Goal: Navigation & Orientation: Find specific page/section

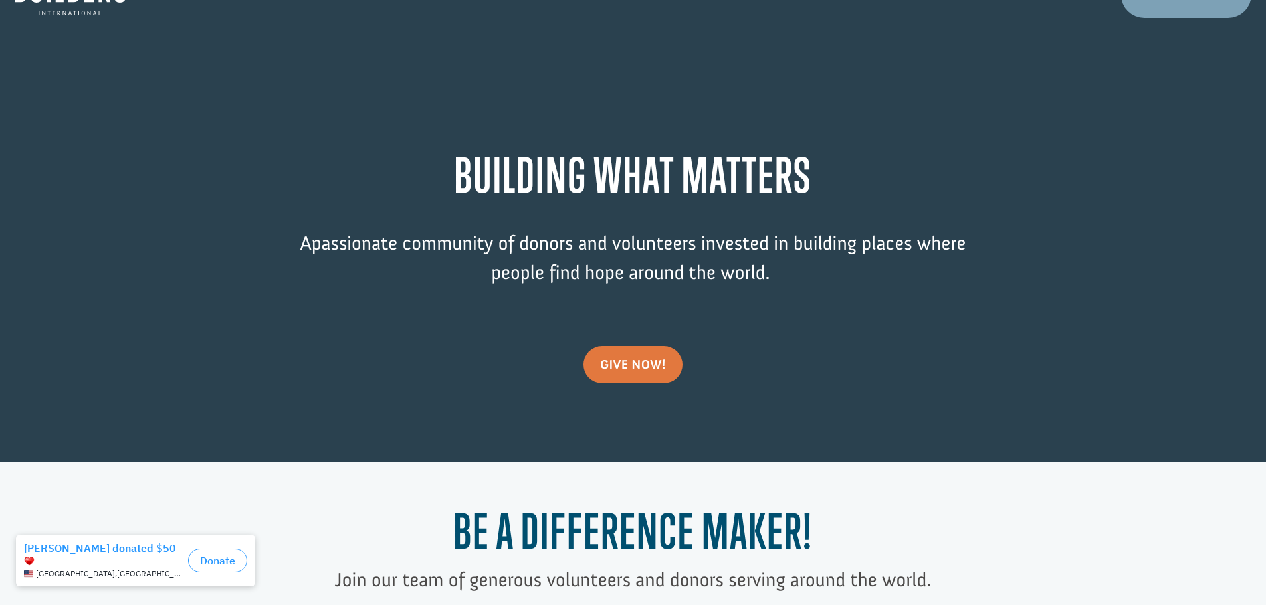
scroll to position [266, 0]
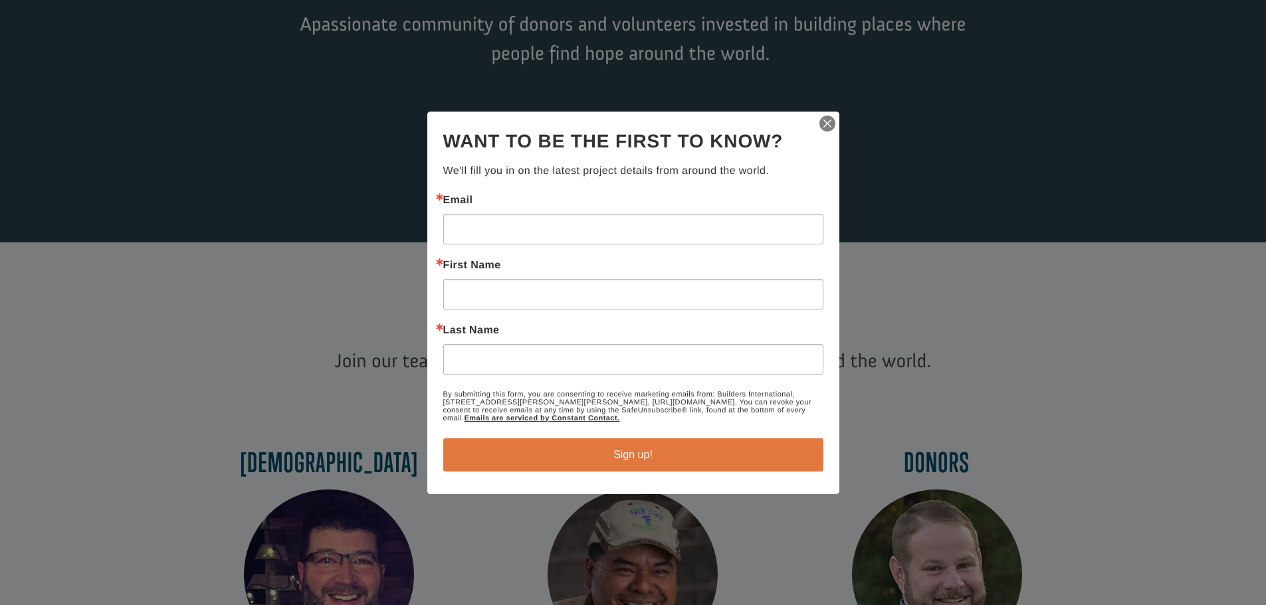
click at [622, 122] on img "button" at bounding box center [827, 123] width 19 height 19
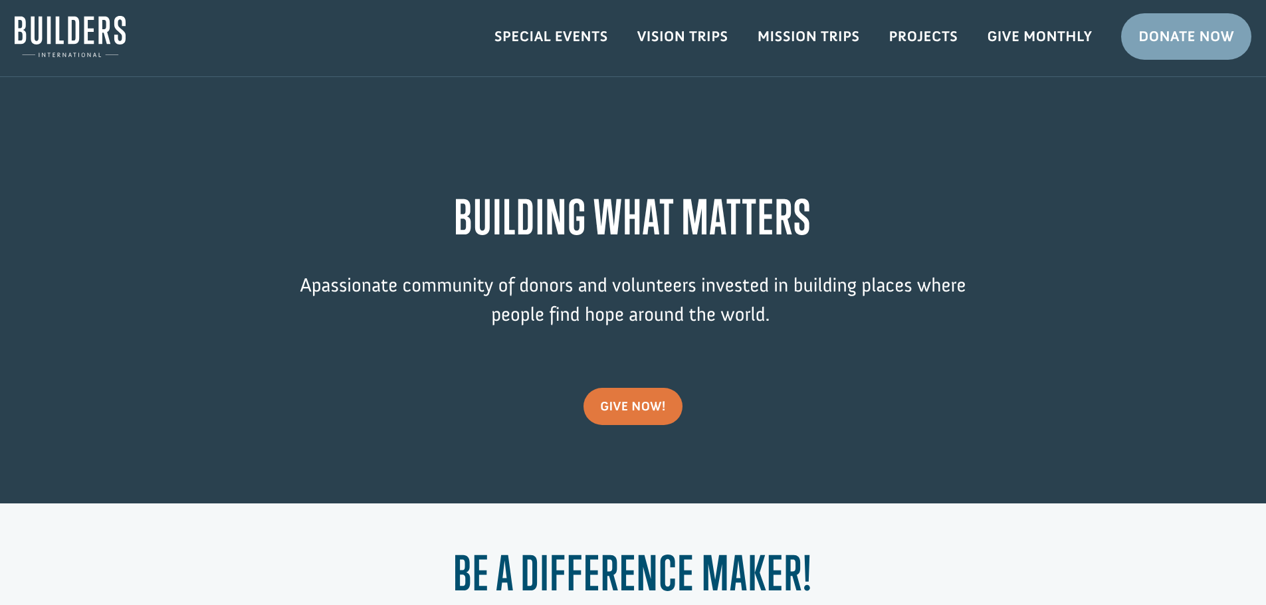
scroll to position [0, 0]
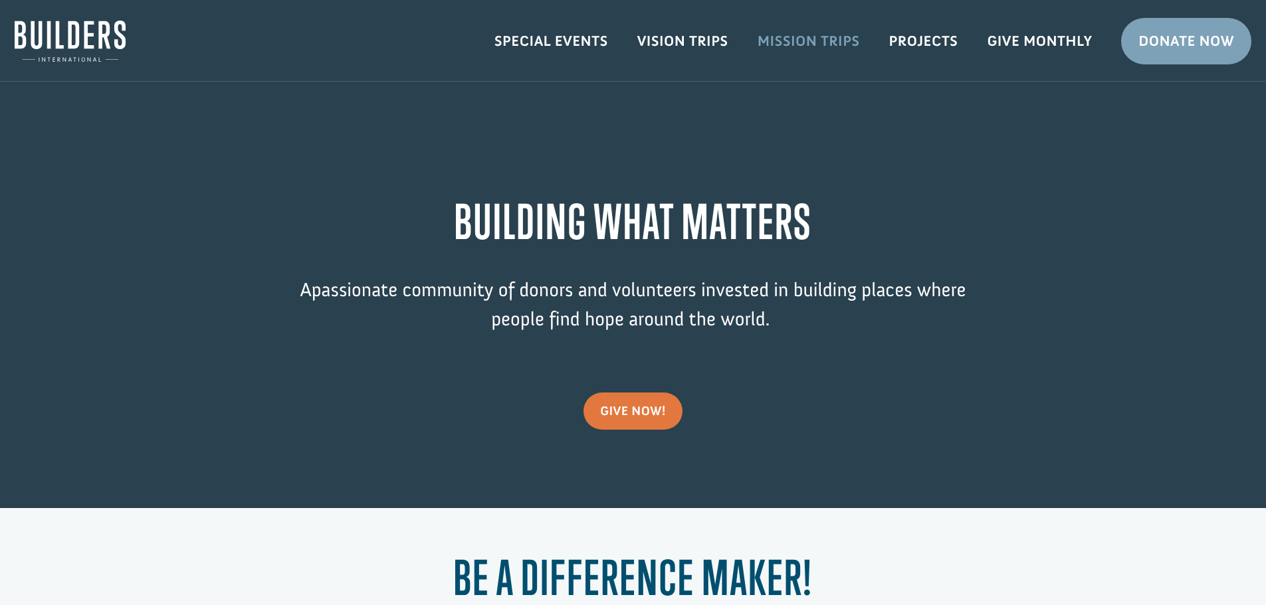
click at [799, 37] on link "Mission Trips" at bounding box center [809, 41] width 132 height 39
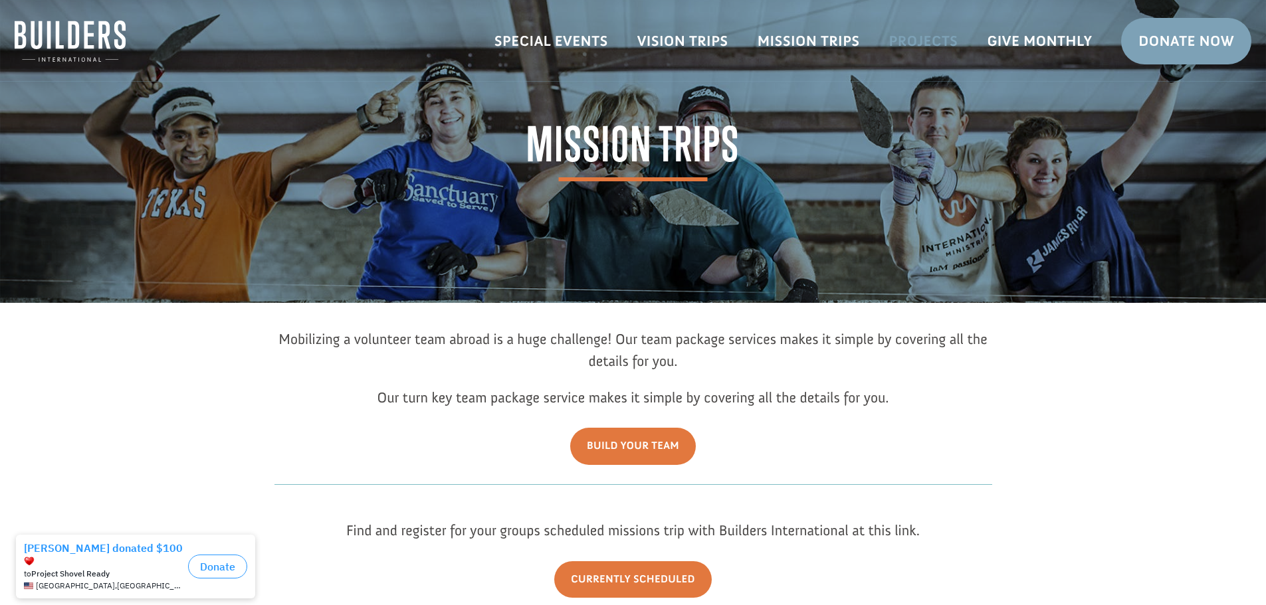
click at [914, 38] on link "Projects" at bounding box center [923, 41] width 98 height 39
